Goal: Register for event/course

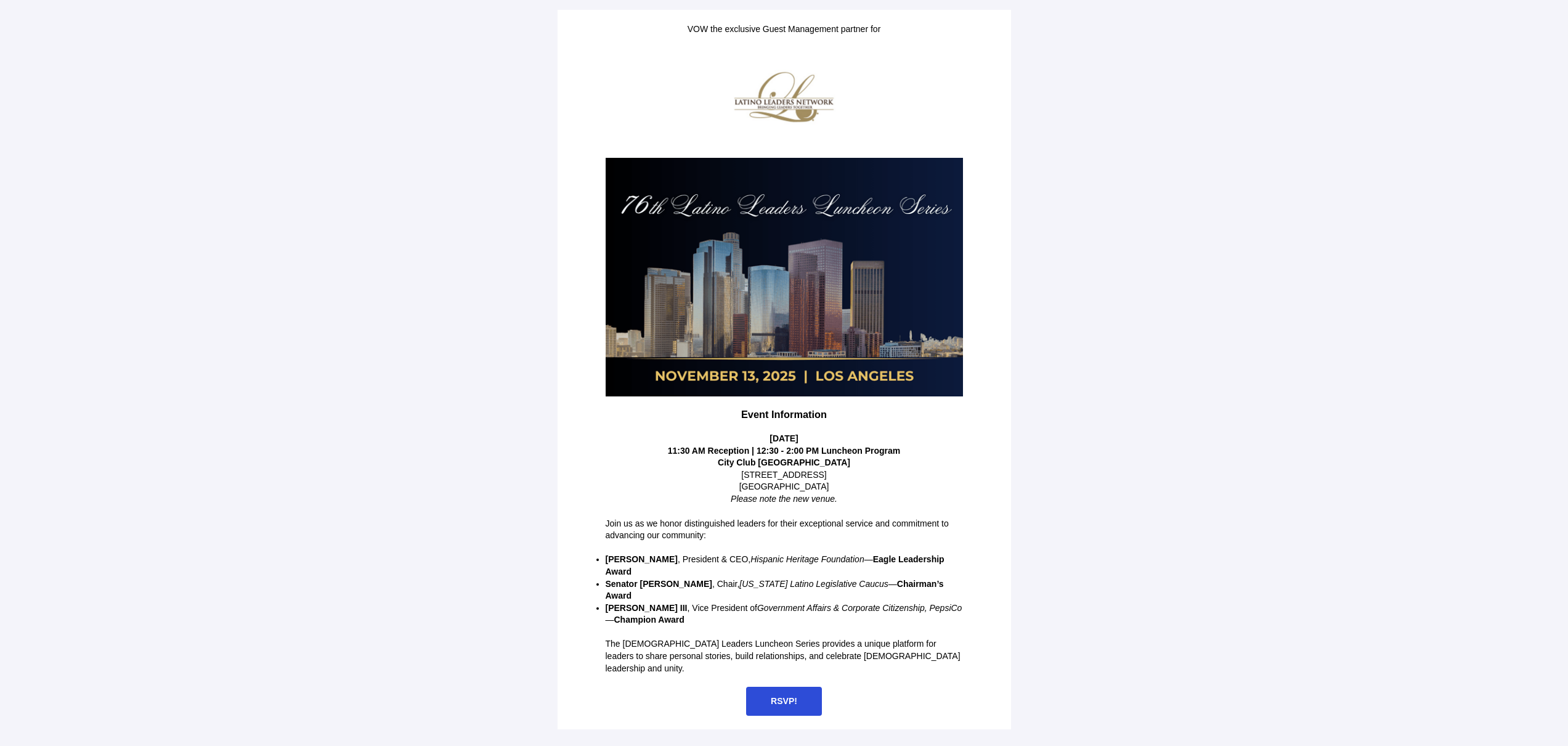
click at [786, 687] on span "RSVP!" at bounding box center [784, 701] width 76 height 29
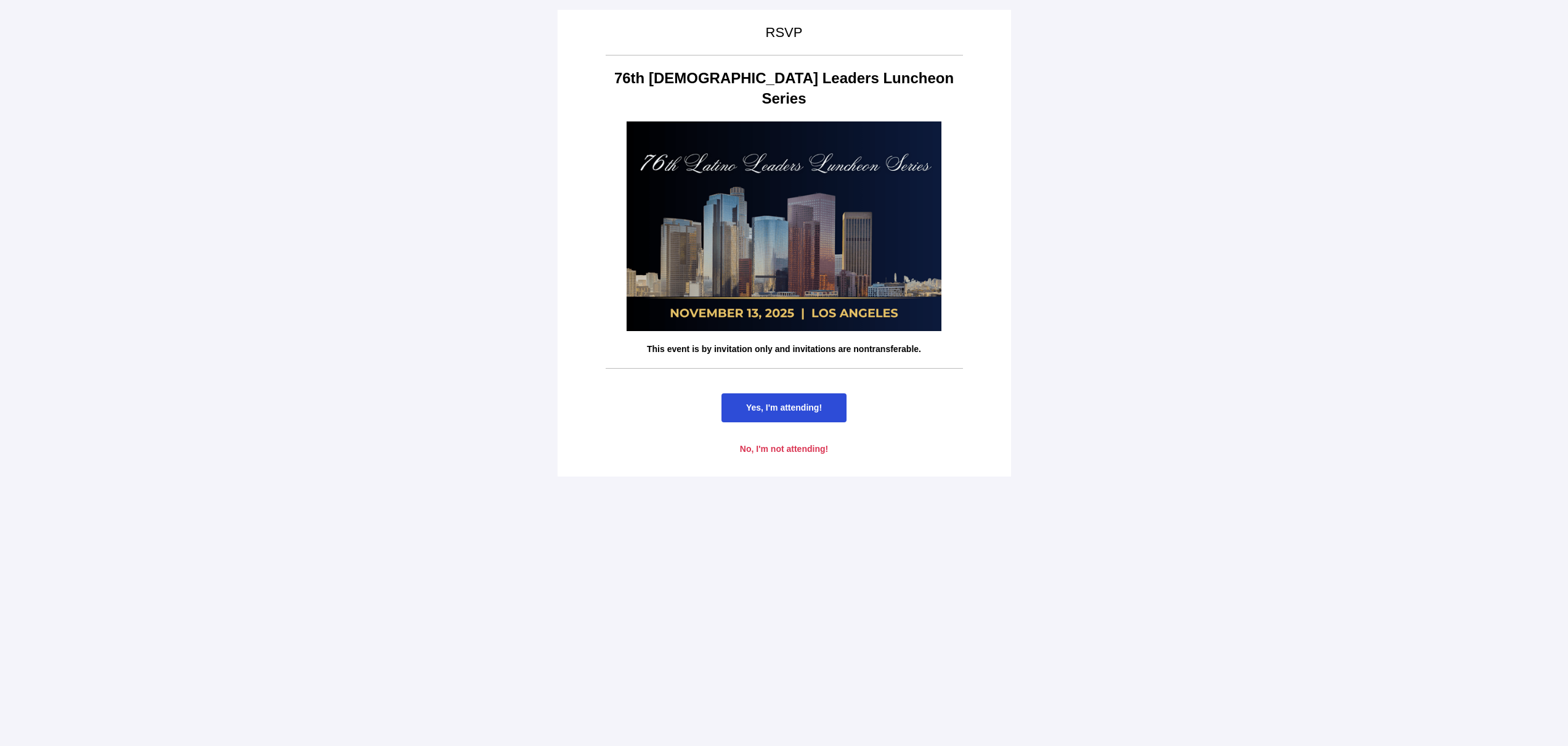
click at [806, 403] on span "Yes, I'm attending!" at bounding box center [784, 407] width 76 height 10
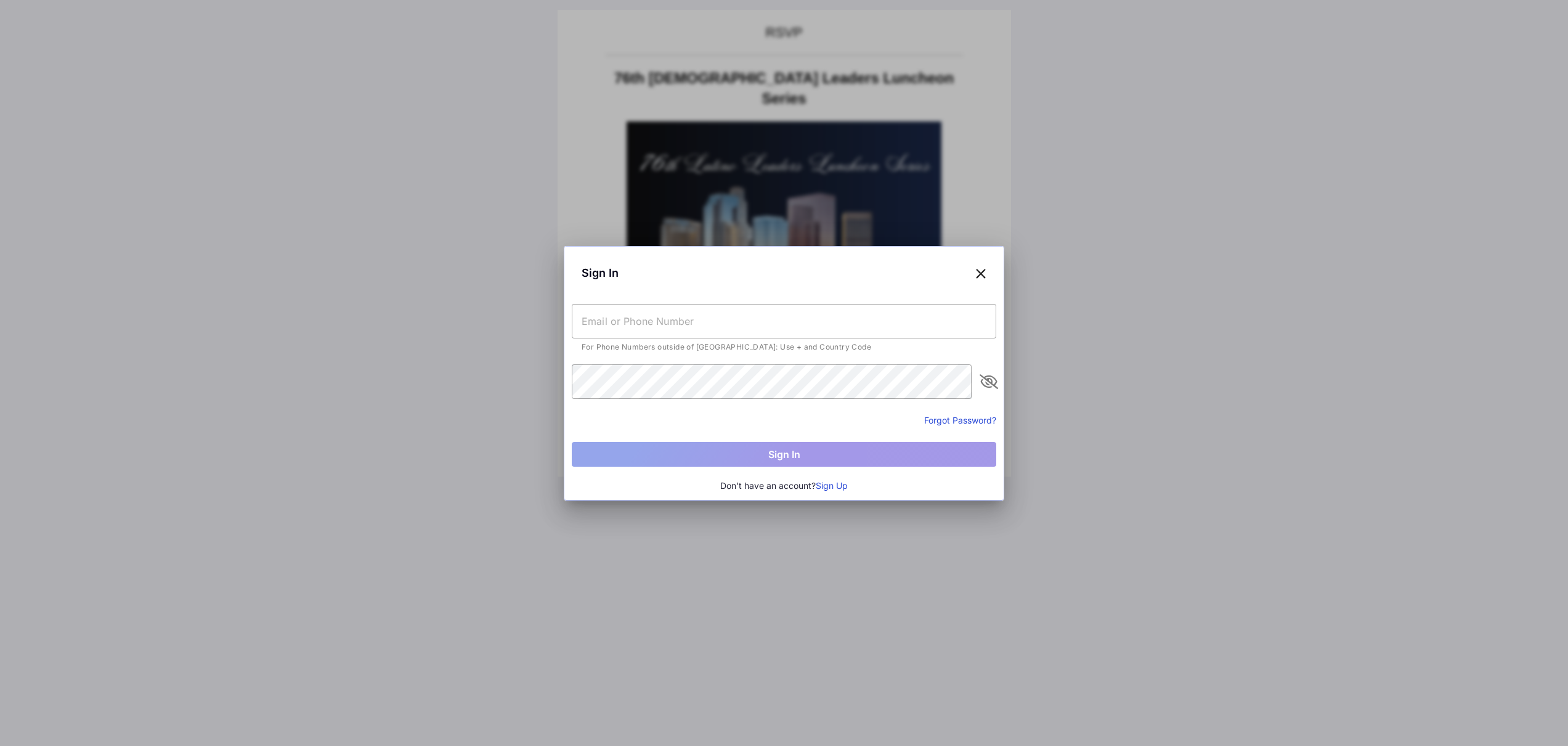
click at [842, 488] on button "Sign Up" at bounding box center [832, 485] width 32 height 13
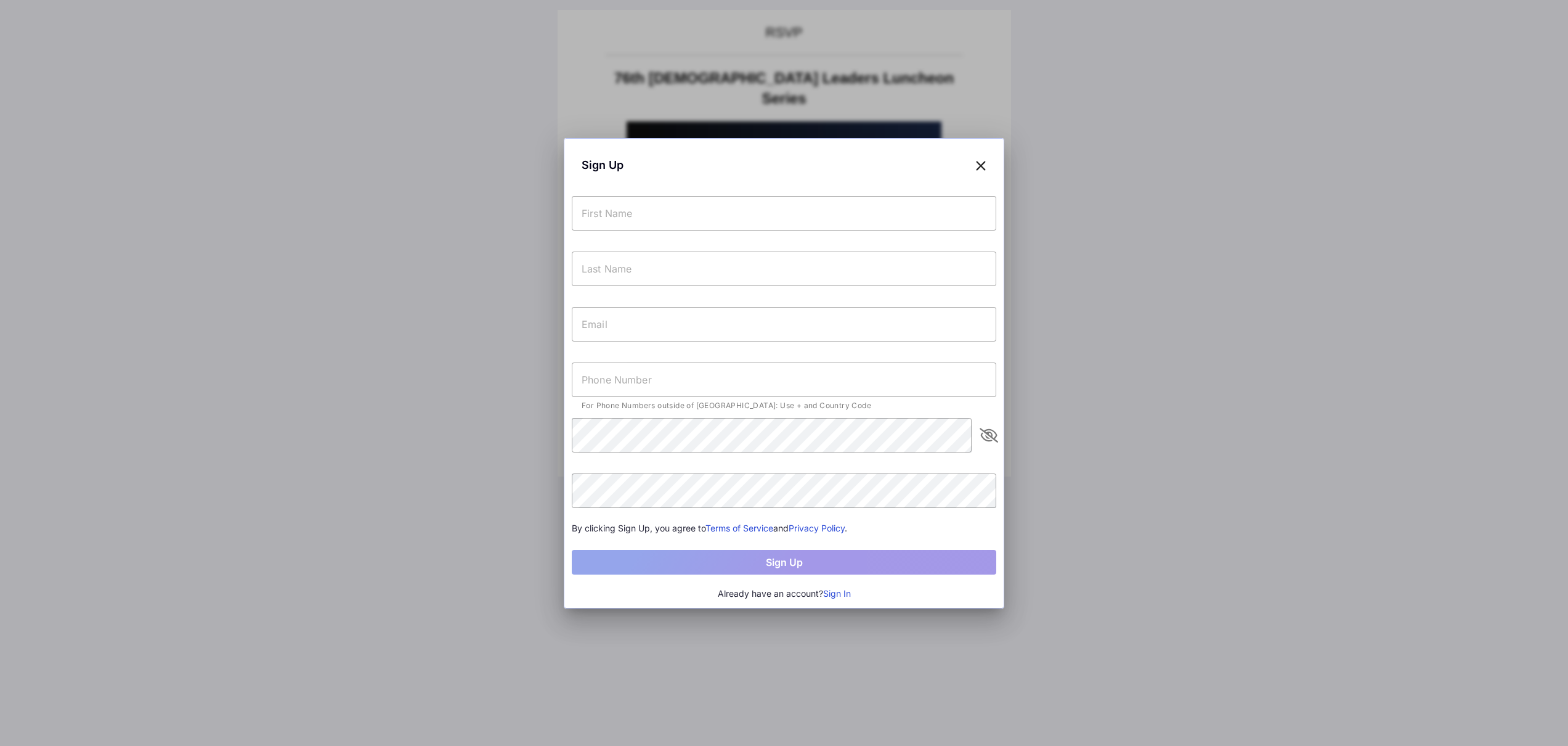
click at [775, 225] on input "text" at bounding box center [784, 213] width 424 height 35
type input "Andres"
type input "Molina"
type input "Andres@lacdp.org"
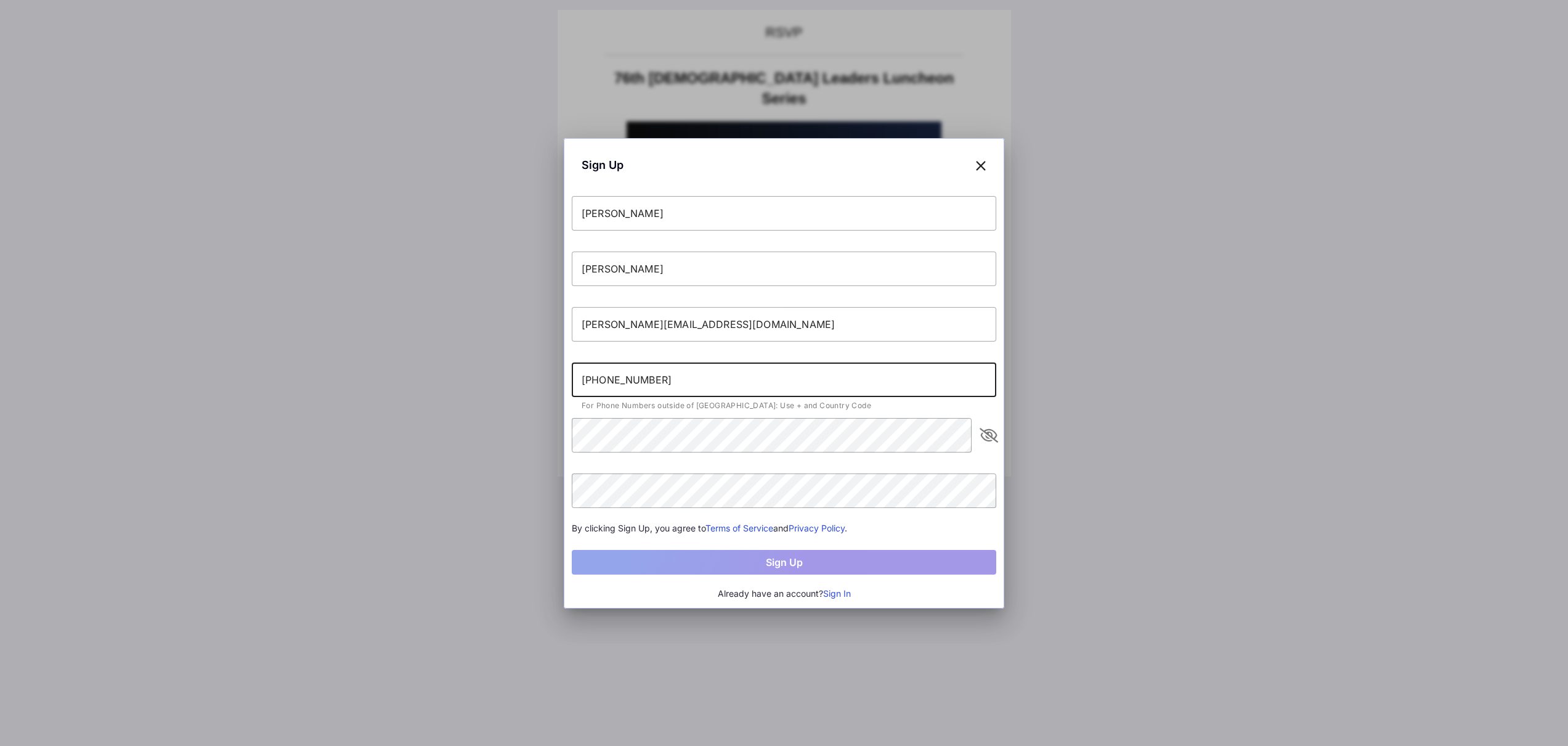
type input "+15623518410"
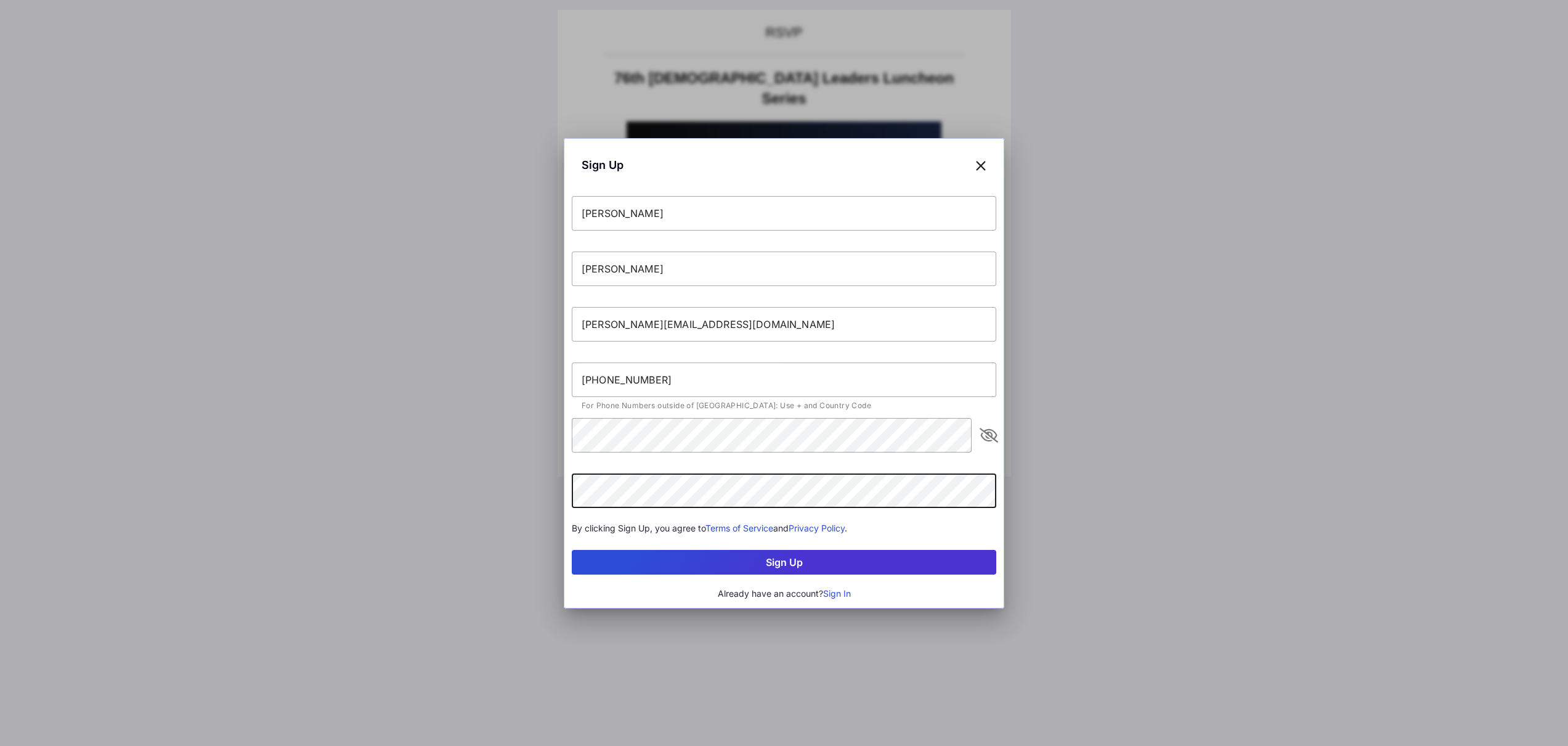
click at [917, 571] on button "Sign Up" at bounding box center [784, 562] width 424 height 24
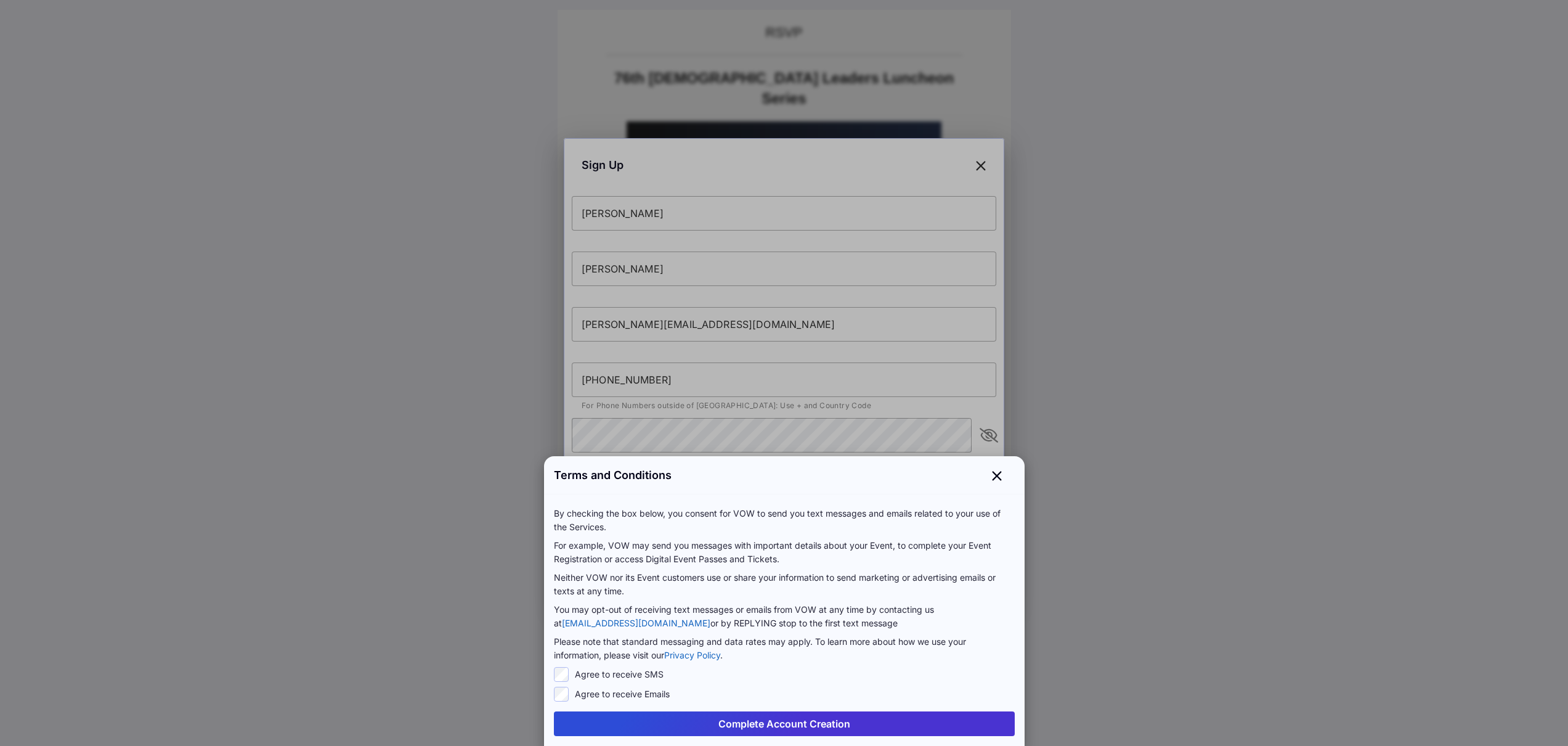
click at [780, 718] on button "Complete Account Creation" at bounding box center [784, 723] width 461 height 24
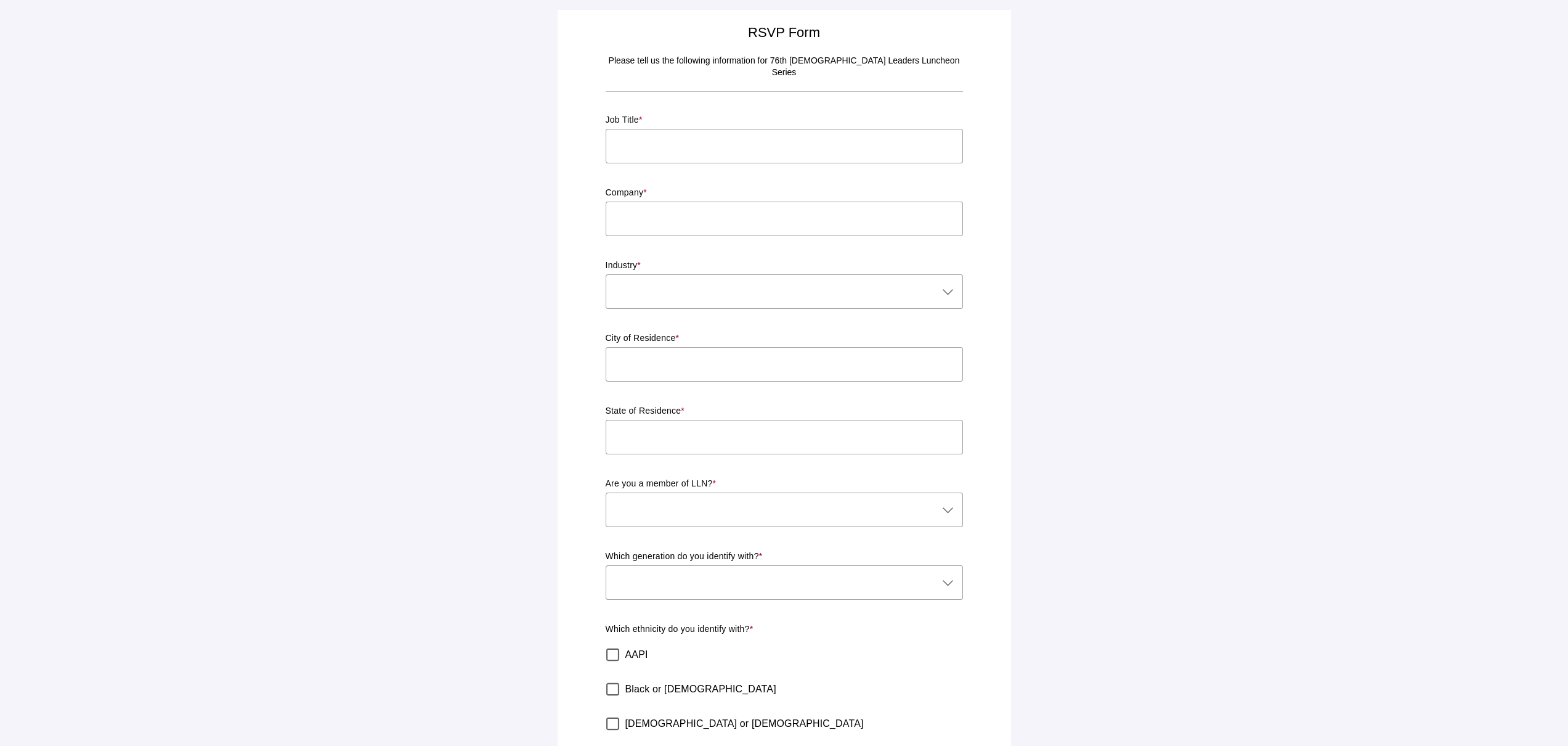
click at [768, 135] on input "text" at bounding box center [784, 147] width 358 height 35
type input "Executive Director"
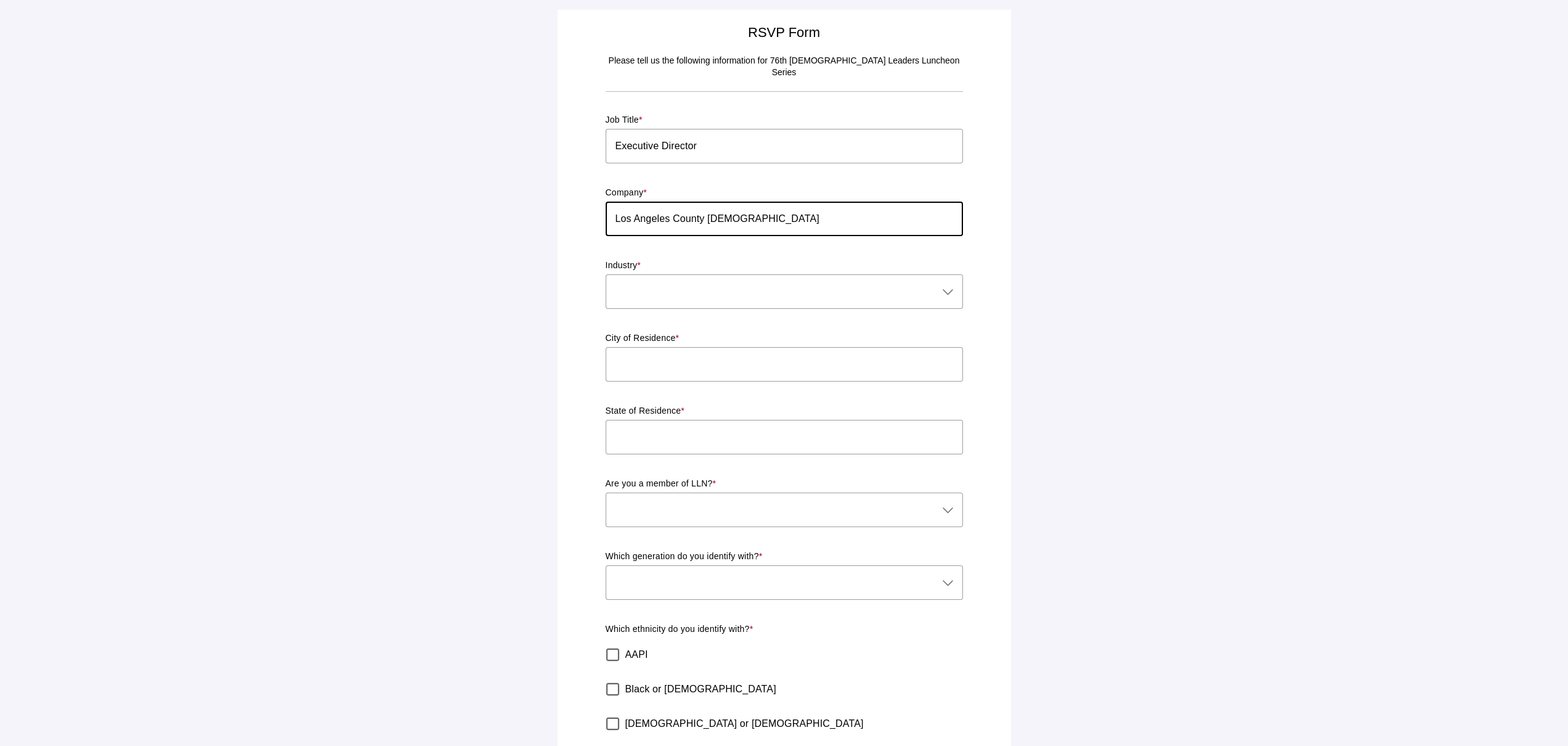
type input "Los Angeles County Democratic Party"
click at [830, 274] on div at bounding box center [772, 291] width 333 height 35
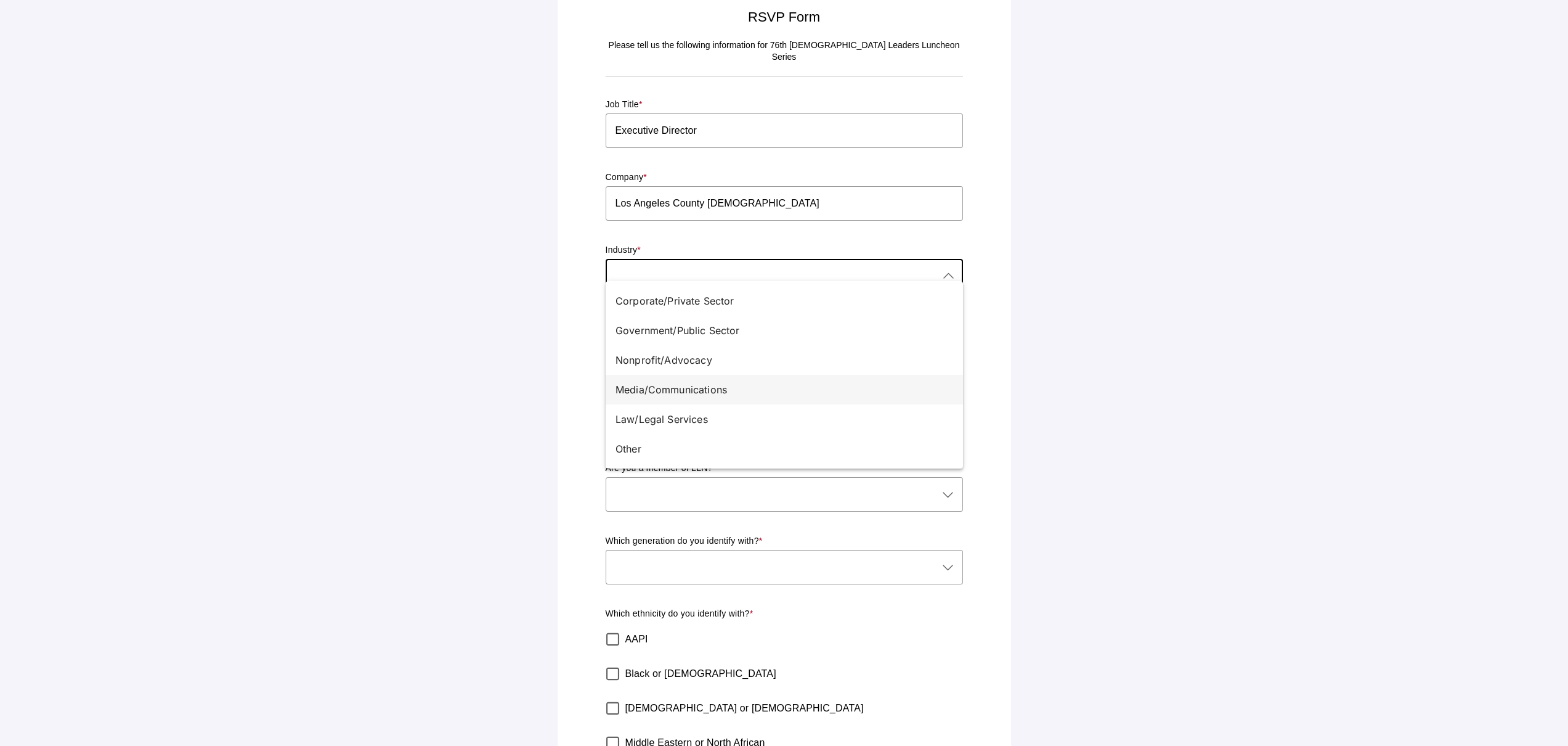
scroll to position [18, 0]
click at [790, 361] on div "Nonprofit/Advocacy" at bounding box center [780, 357] width 328 height 15
type input "Nonprofit/Advocacy"
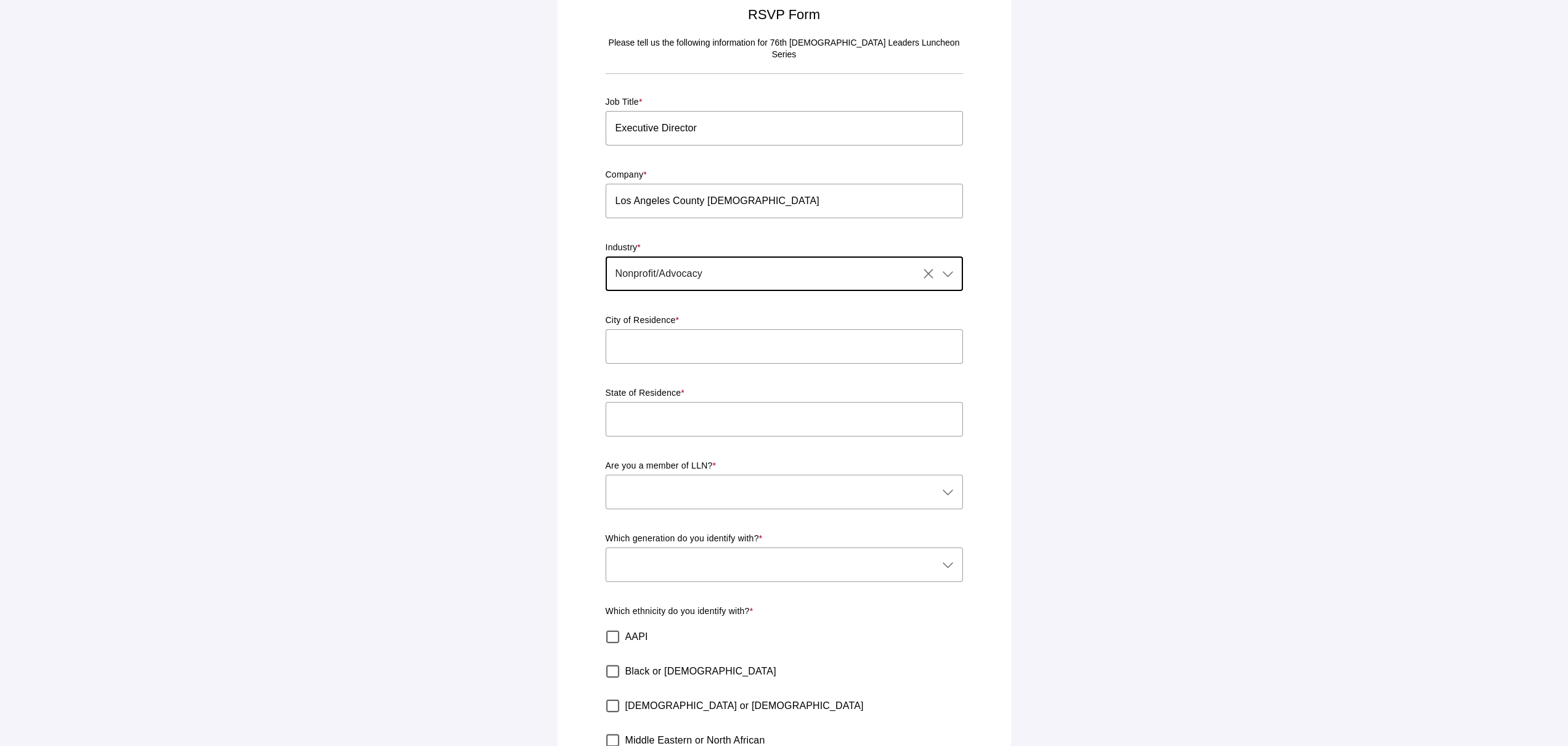
click at [768, 342] on input "text" at bounding box center [784, 347] width 358 height 35
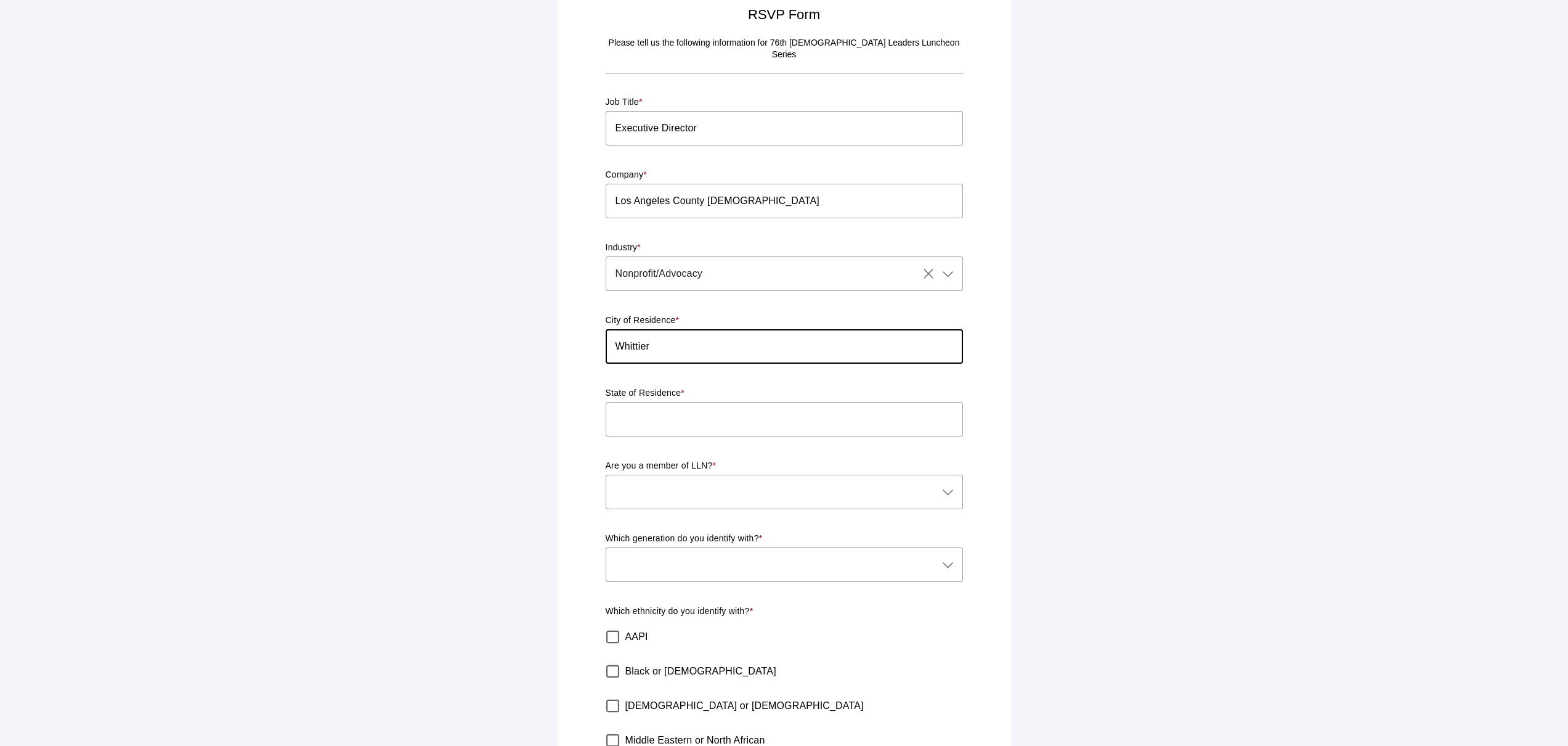
type input "Whittier"
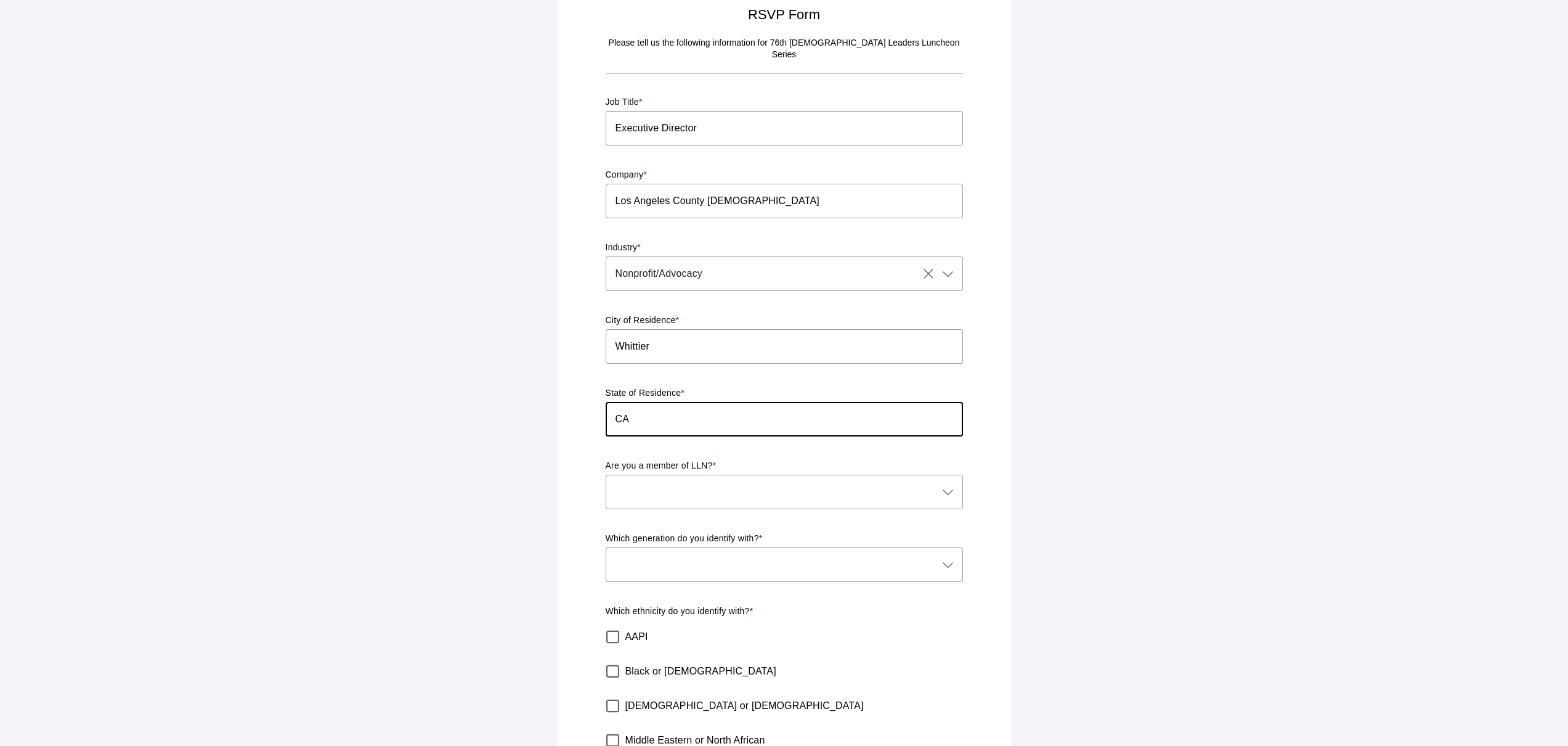
type input "CA"
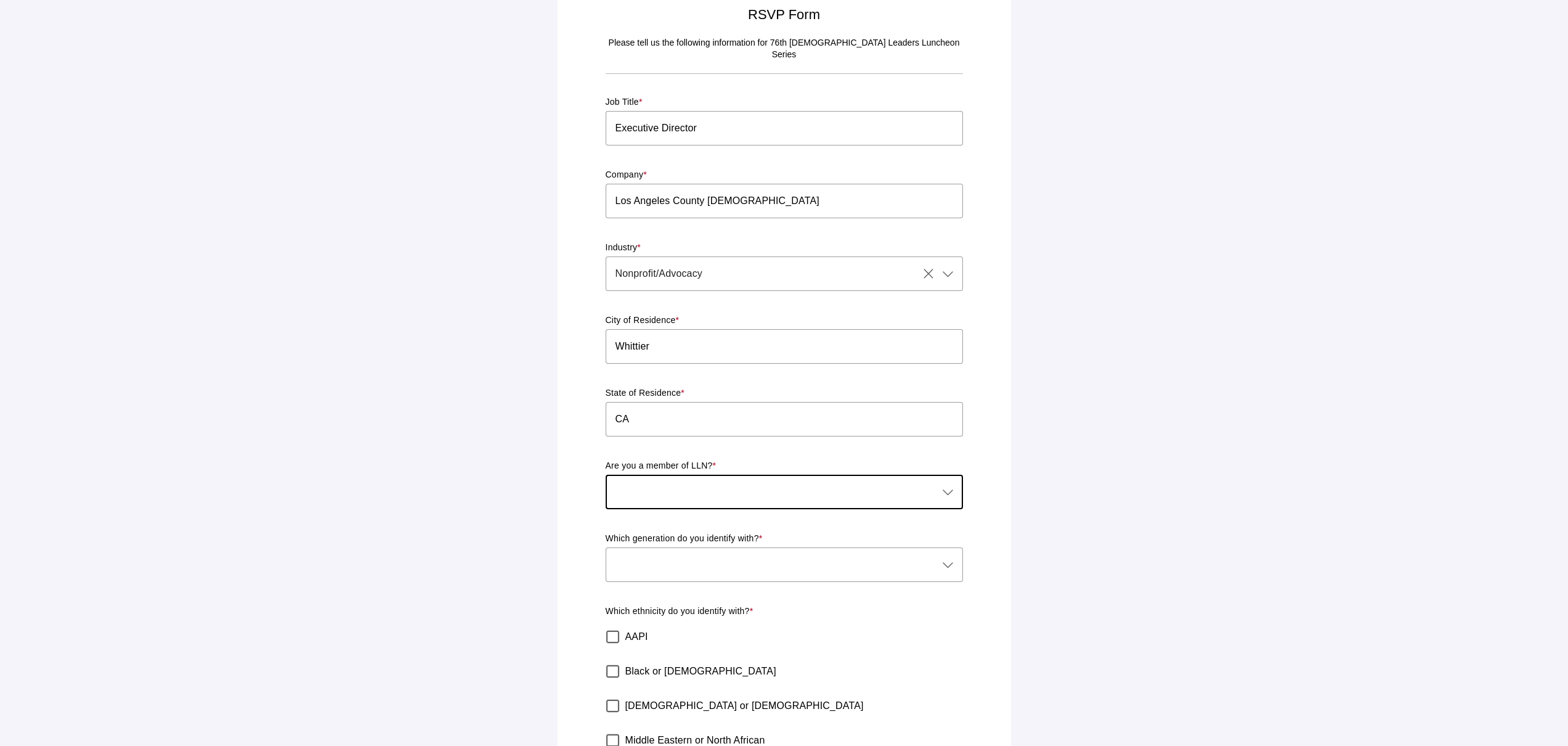
click at [968, 485] on td "Job Title * Executive Director Company * Los Angeles County Democratic Party In…" at bounding box center [784, 474] width 369 height 788
click at [953, 484] on icon at bounding box center [948, 492] width 15 height 15
click at [903, 546] on div "No" at bounding box center [780, 546] width 328 height 15
type input "No"
click at [903, 547] on div at bounding box center [772, 565] width 333 height 35
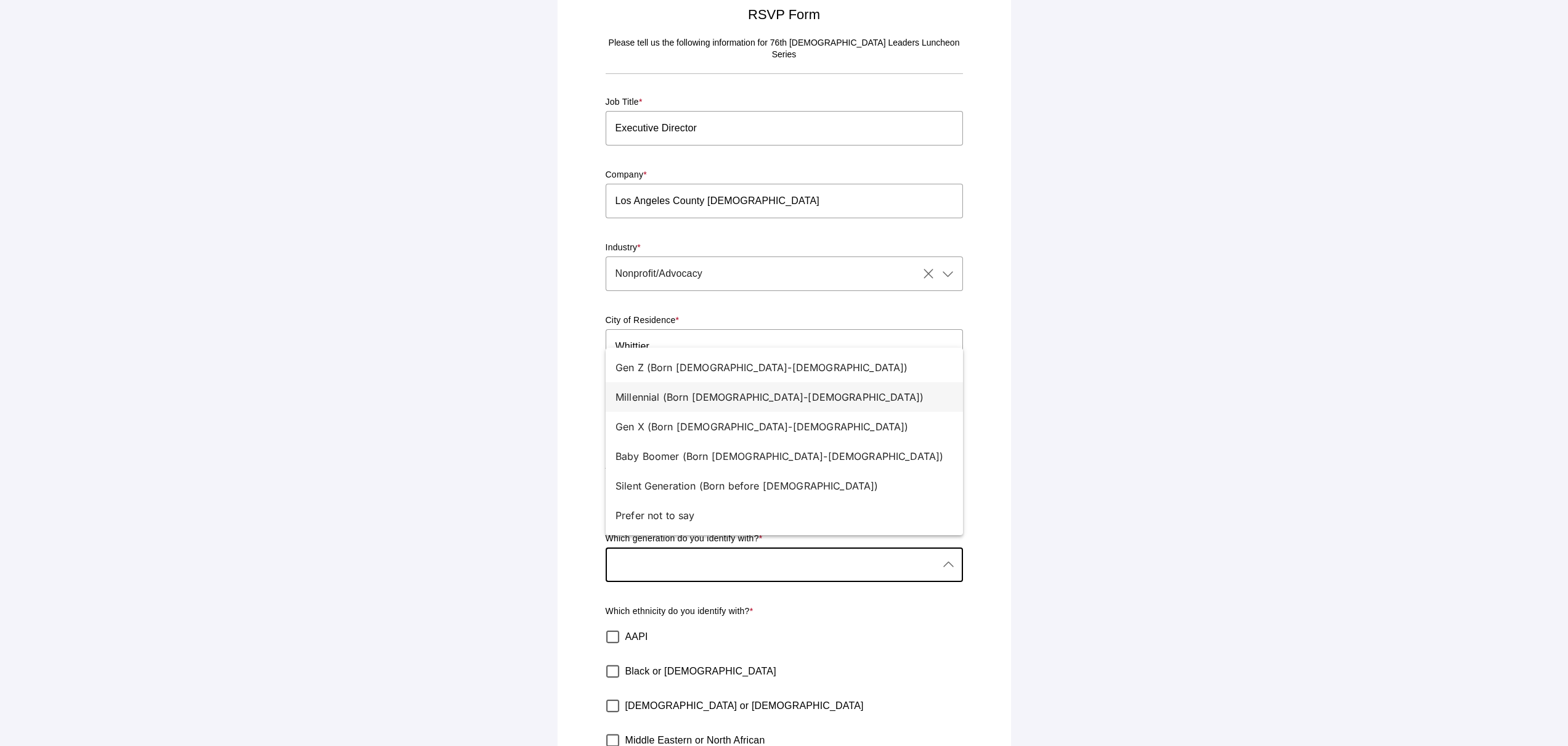
click at [774, 392] on div "Millennial (Born 1981-1996)" at bounding box center [780, 397] width 328 height 15
type input "Millennial (Born 1981-1996)"
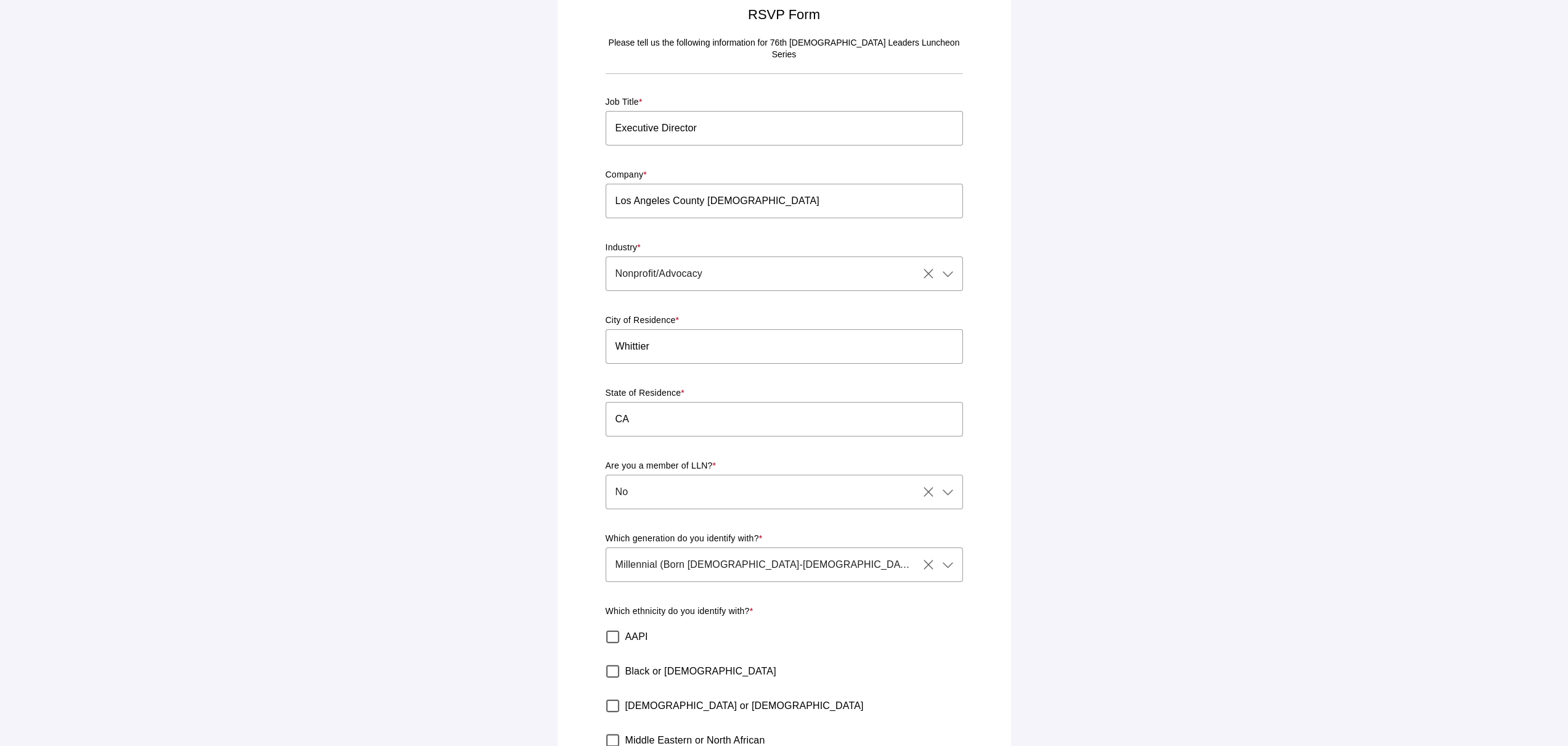
click at [1122, 475] on main "RSVP Form Please tell us the following information for 76th Latino Leaders Lunc…" at bounding box center [784, 454] width 1568 height 944
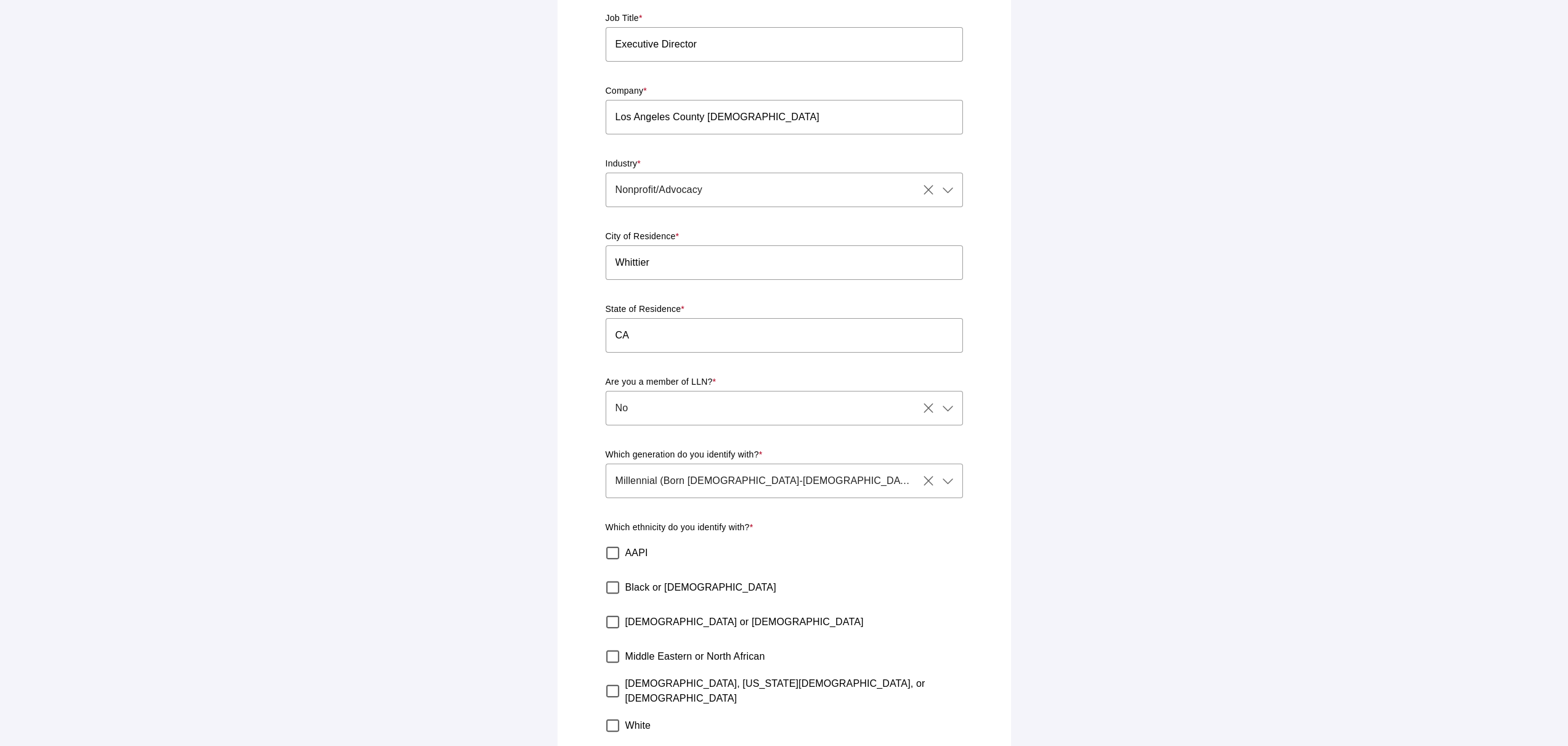
scroll to position [186, 0]
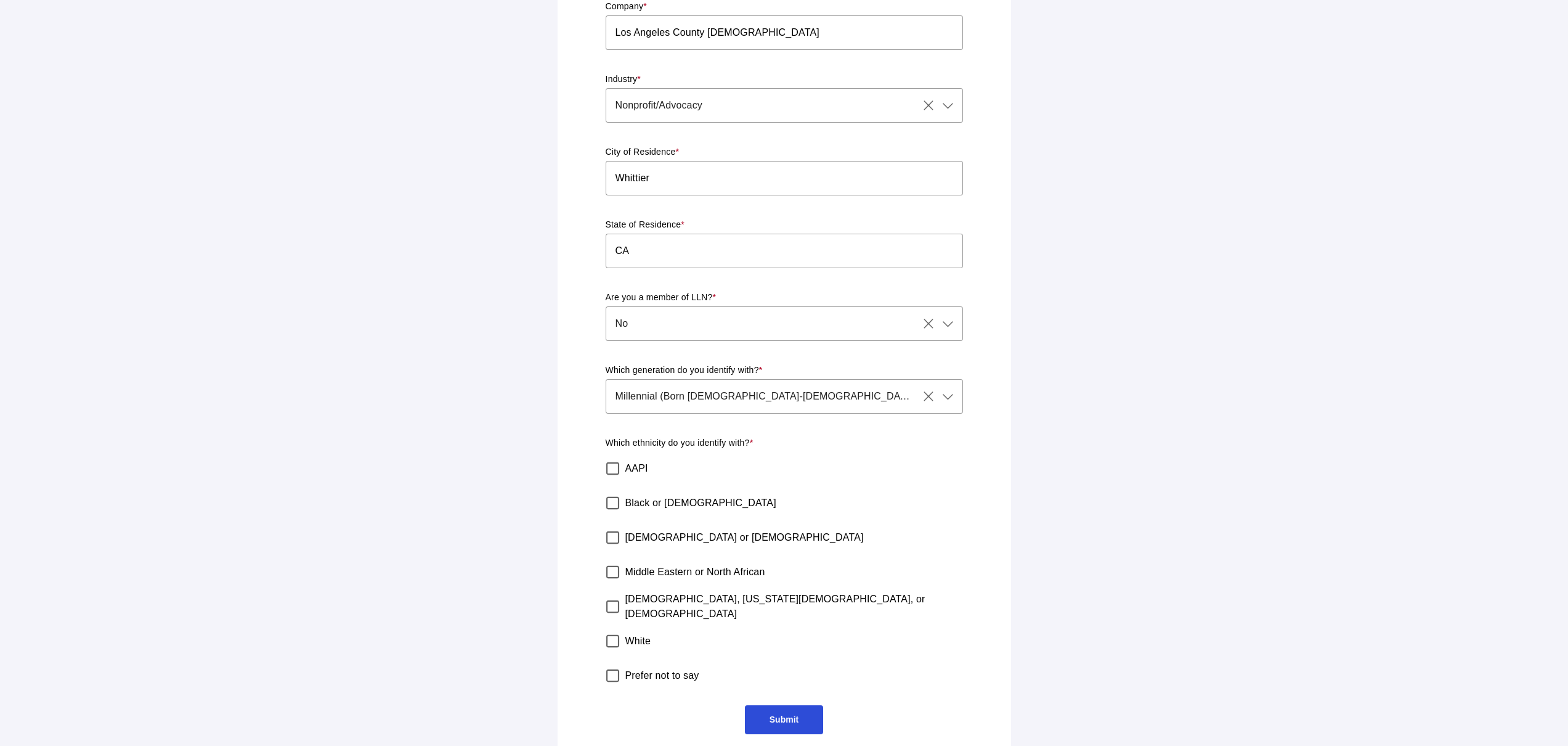
click at [679, 520] on label "Hispanic or Latino" at bounding box center [744, 537] width 239 height 35
click at [939, 306] on div at bounding box center [947, 324] width 17 height 35
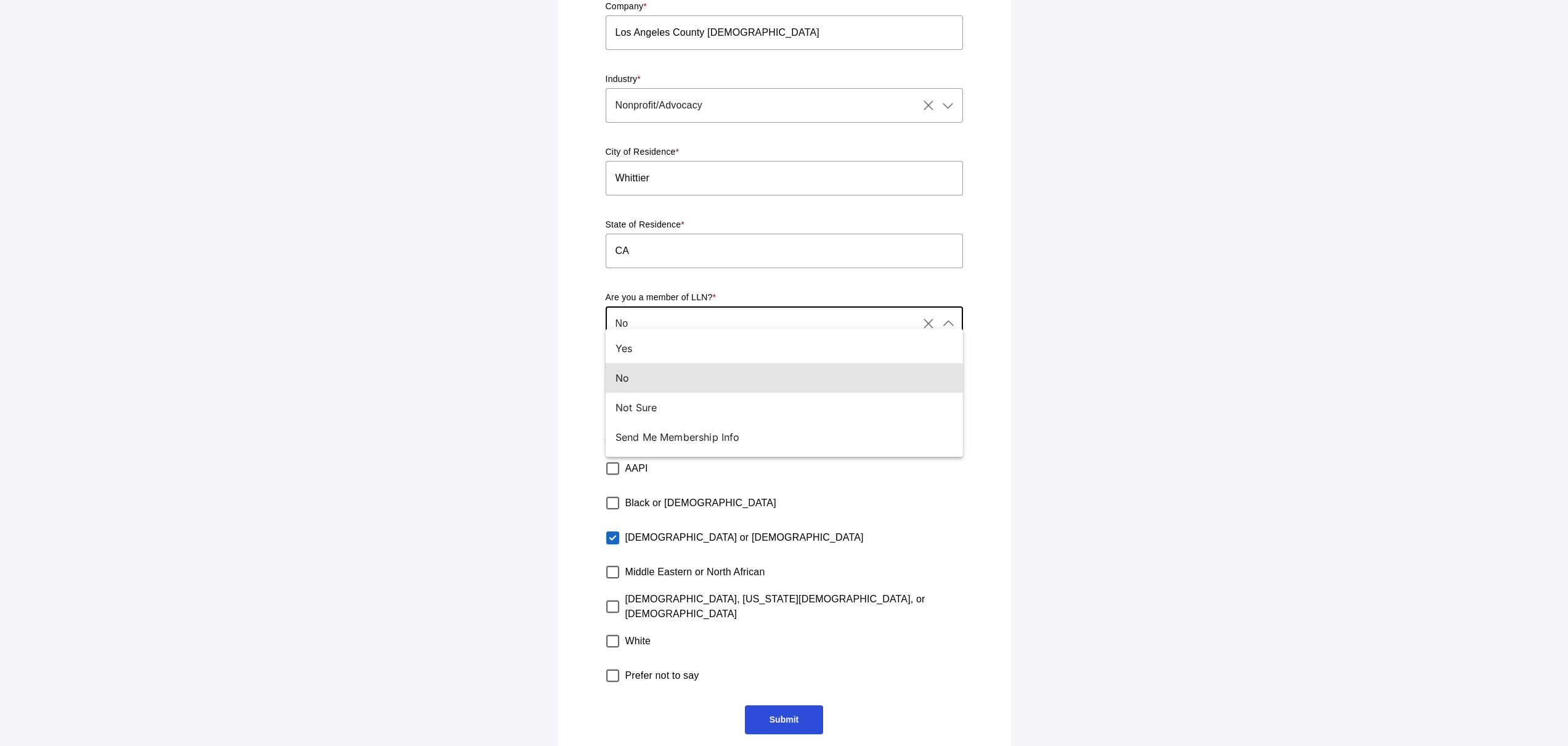
click at [1166, 315] on main "RSVP Form Please tell us the following information for 76th Latino Leaders Lunc…" at bounding box center [784, 286] width 1568 height 944
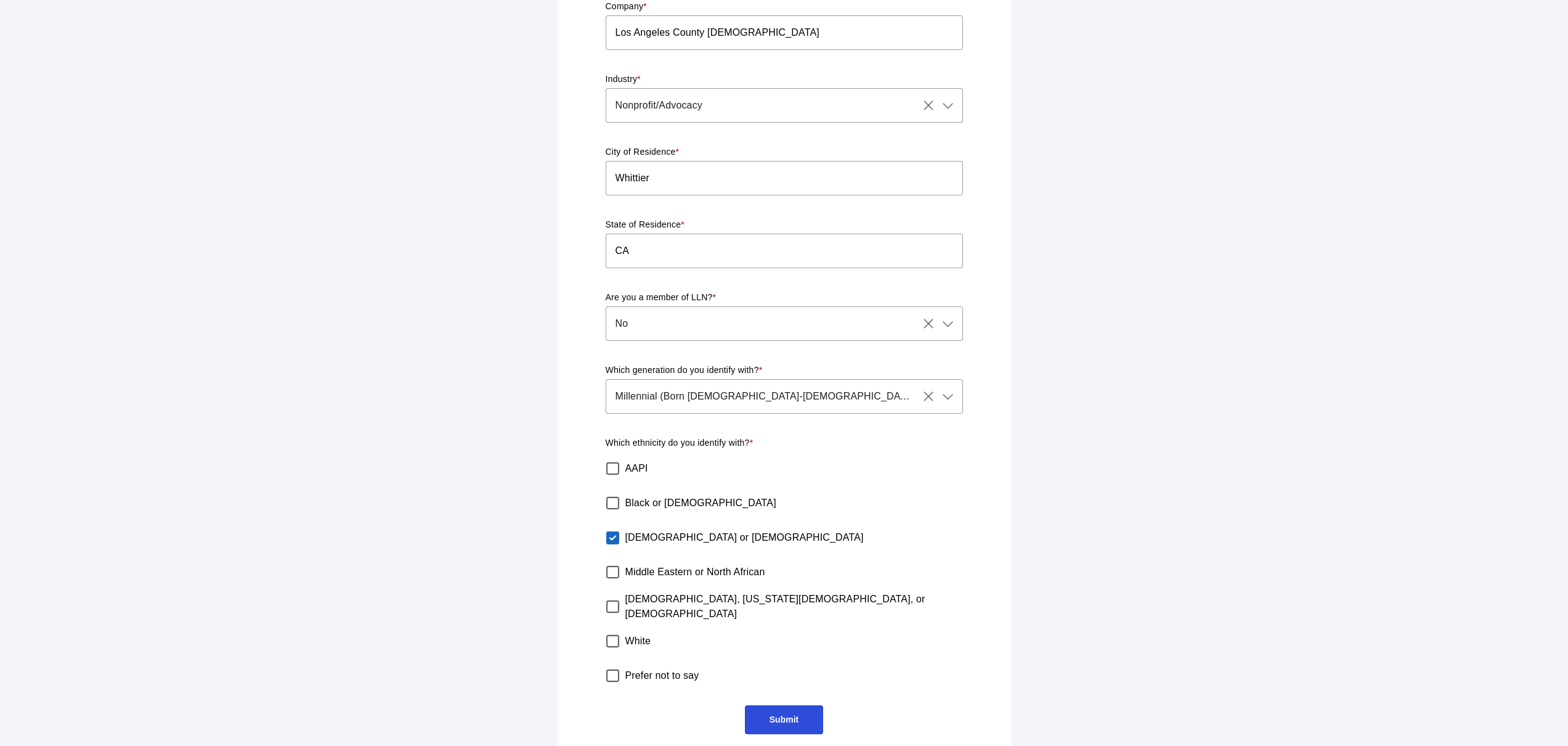
click at [796, 714] on span "Submit" at bounding box center [784, 719] width 29 height 10
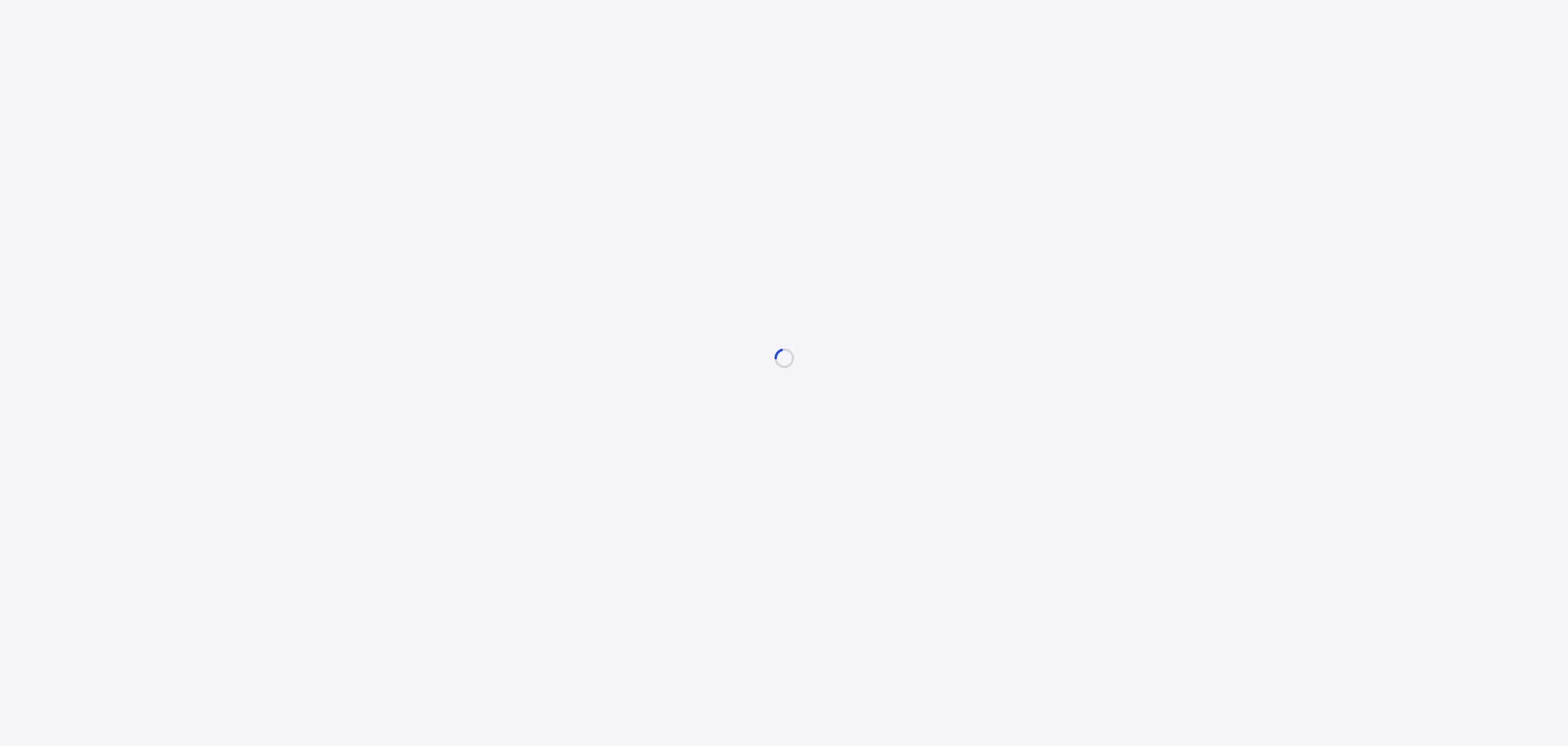
scroll to position [0, 0]
